Goal: Information Seeking & Learning: Learn about a topic

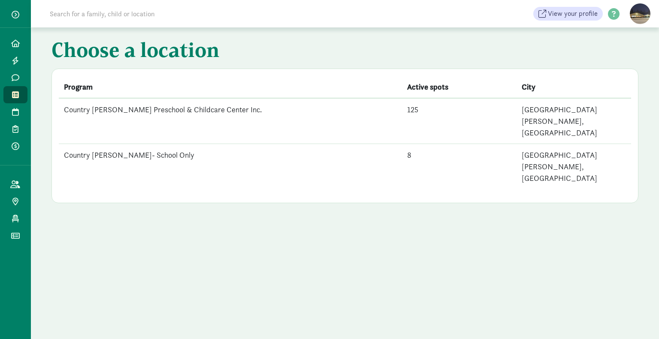
click at [175, 106] on td "Country [PERSON_NAME] Preschool & Childcare Center Inc." at bounding box center [230, 121] width 343 height 46
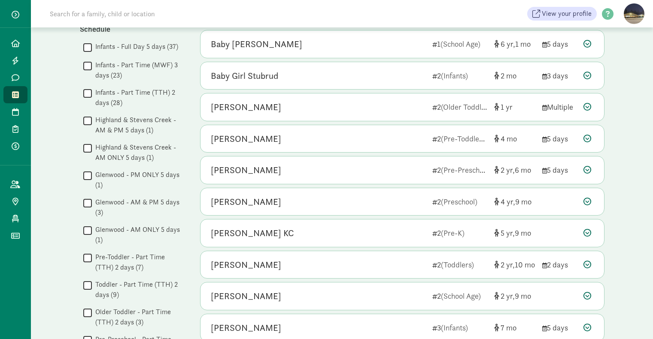
scroll to position [100, 0]
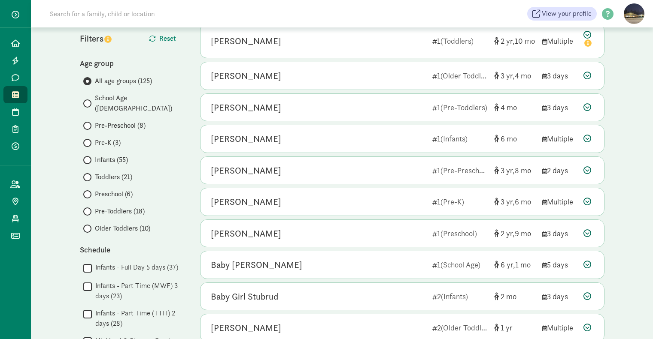
click at [91, 155] on label "Infants (55)" at bounding box center [133, 160] width 100 height 10
click at [89, 157] on input "Infants (55)" at bounding box center [86, 160] width 6 height 6
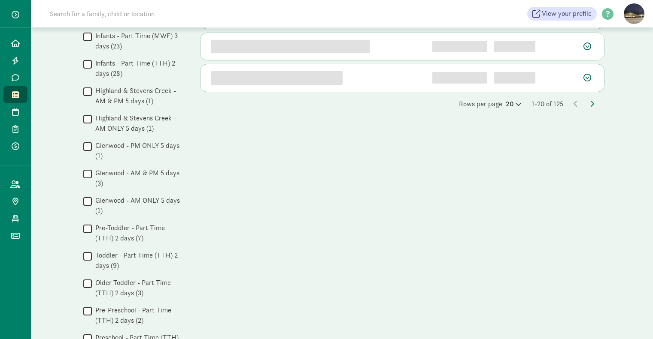
scroll to position [300, 0]
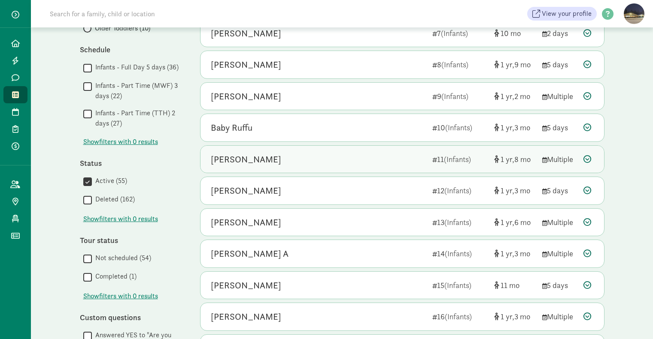
click at [595, 151] on div "Emilia Kulseth 11 (Infants) 1 8 Multiple" at bounding box center [401, 159] width 403 height 27
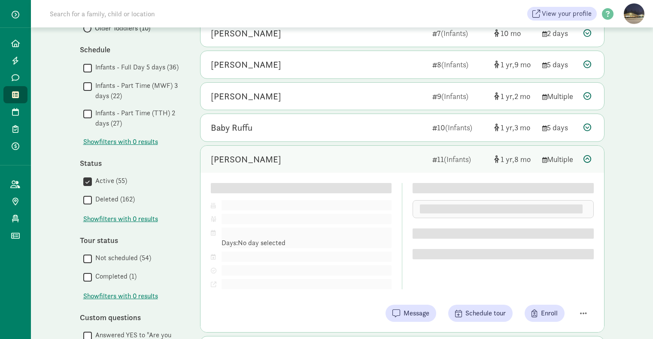
click at [588, 159] on icon at bounding box center [587, 159] width 8 height 8
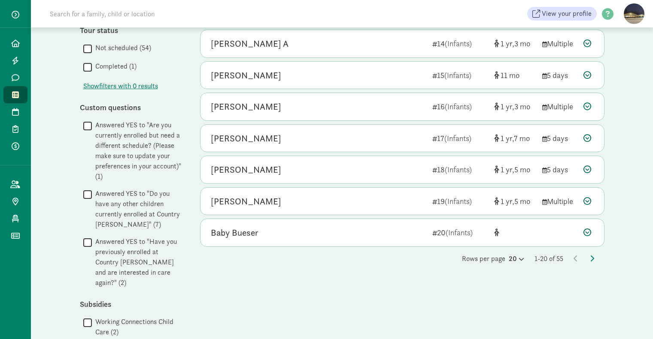
scroll to position [534, 0]
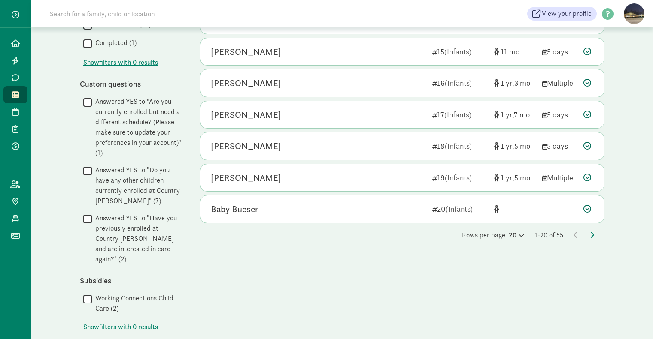
click at [594, 233] on div "Rows per page 20 1-20 of 55" at bounding box center [402, 235] width 404 height 10
click at [588, 232] on div "Rows per page 20 1-20 of 55" at bounding box center [402, 235] width 404 height 10
click at [591, 231] on span at bounding box center [591, 235] width 4 height 9
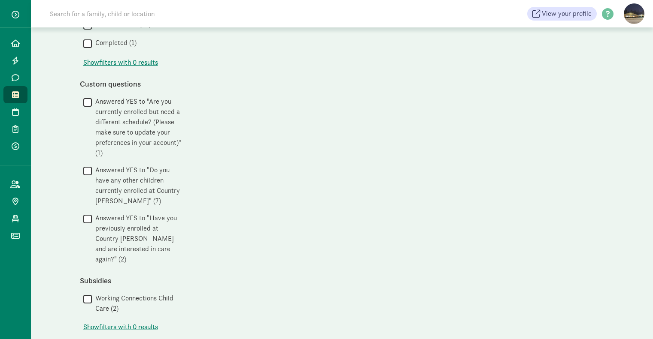
scroll to position [0, 0]
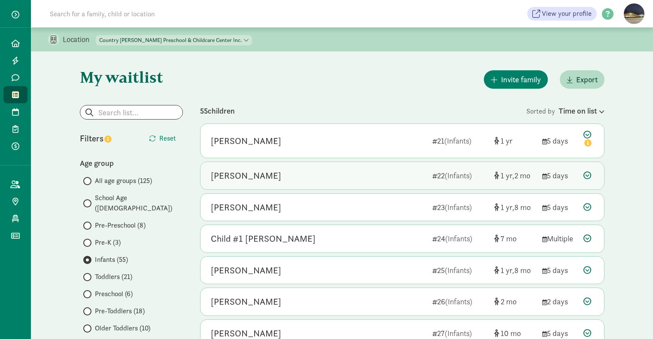
click at [590, 169] on div "Amaya Raval 22 (Infants) 1 2 5 days" at bounding box center [401, 175] width 403 height 27
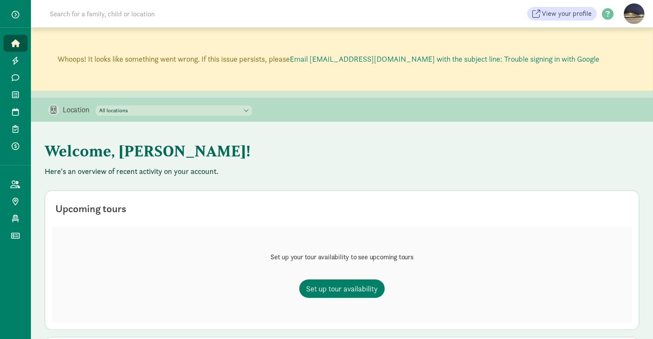
click at [17, 36] on link "Home" at bounding box center [15, 43] width 24 height 17
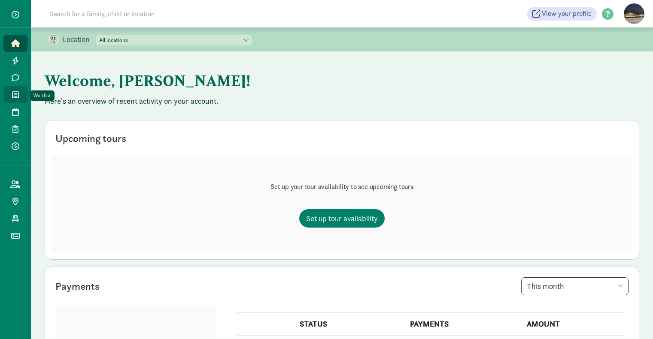
click at [20, 93] on span "Waitlist" at bounding box center [20, 95] width 0 height 10
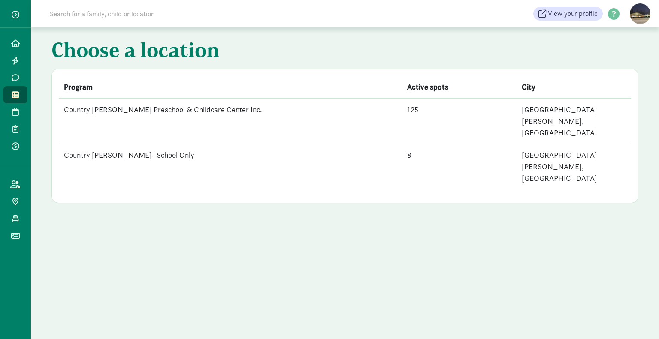
click at [227, 113] on td "Country [PERSON_NAME] Preschool & Childcare Center Inc." at bounding box center [230, 121] width 343 height 46
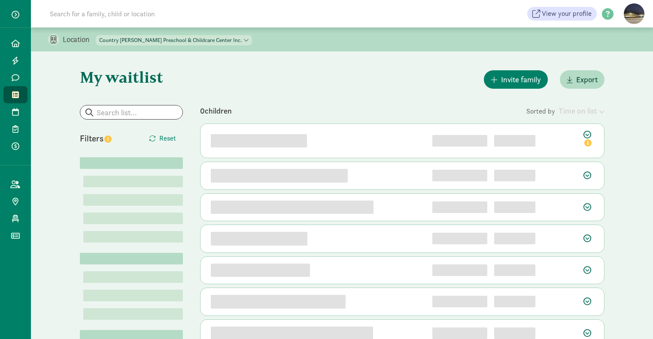
click at [184, 17] on input at bounding box center [165, 13] width 241 height 17
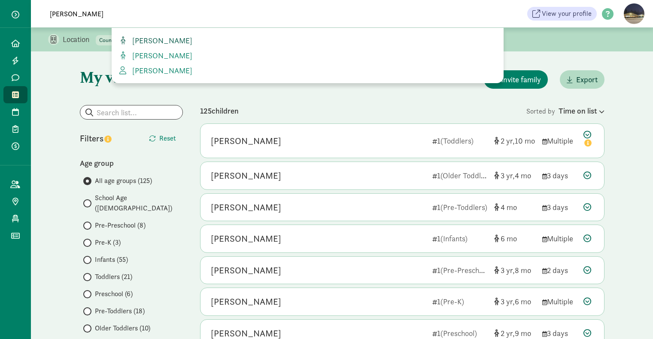
click at [169, 42] on div "[PERSON_NAME] [PERSON_NAME] [PERSON_NAME]" at bounding box center [308, 55] width 392 height 55
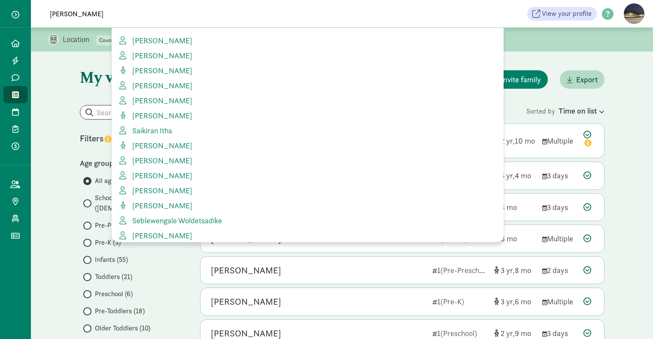
click at [86, 16] on input "[PERSON_NAME]" at bounding box center [165, 13] width 241 height 17
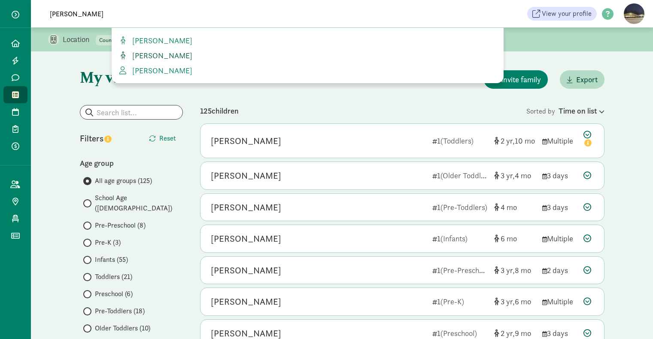
type input "Sauter"
click at [150, 56] on span "[PERSON_NAME]" at bounding box center [160, 56] width 63 height 10
